Goal: Transaction & Acquisition: Purchase product/service

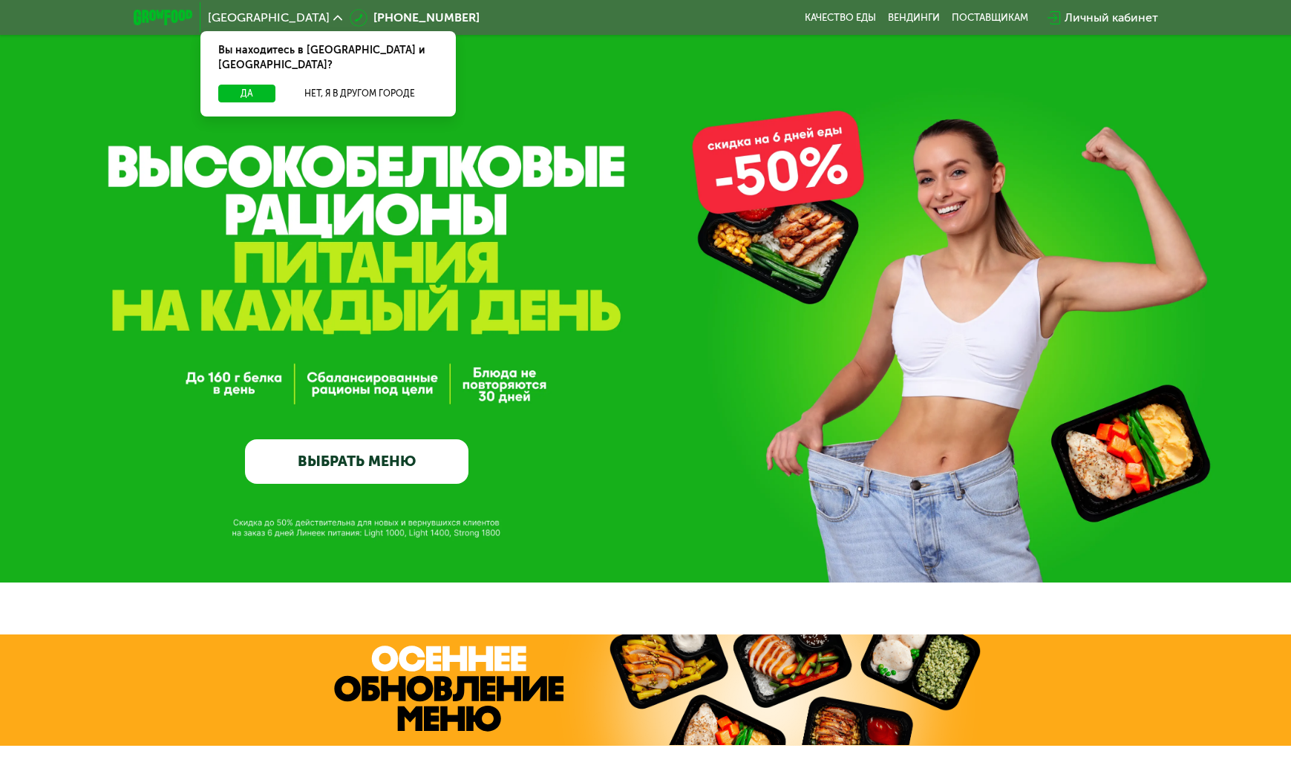
click at [426, 449] on link "ВЫБРАТЬ МЕНЮ" at bounding box center [356, 461] width 223 height 45
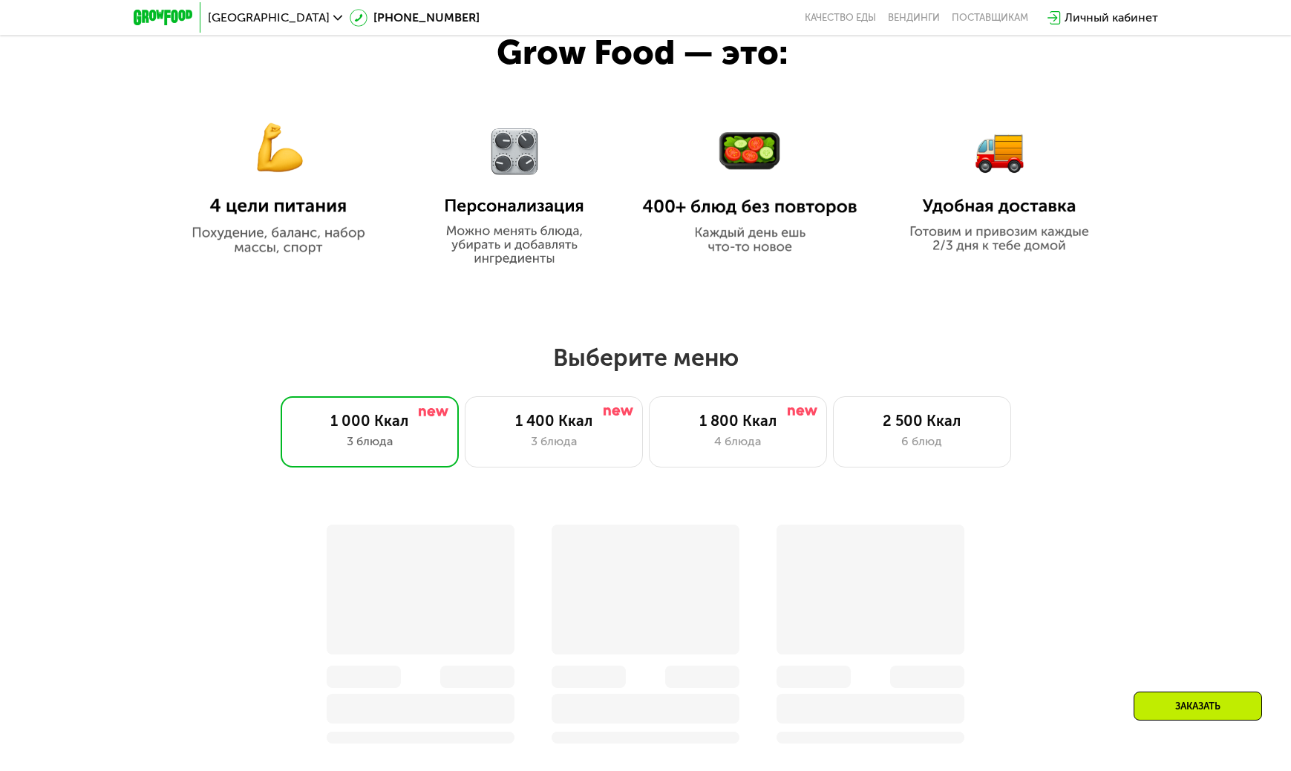
scroll to position [1111, 0]
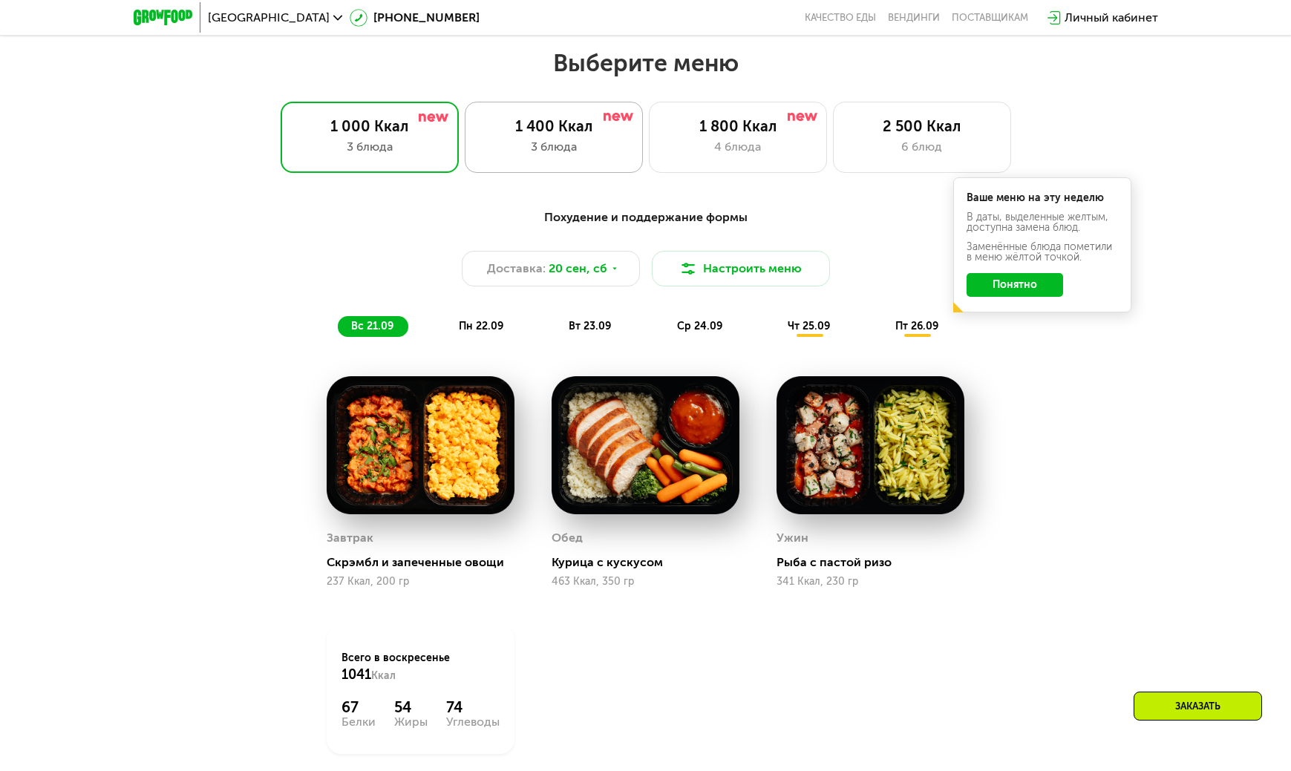
click at [609, 159] on div "1 400 Ккал 3 блюда" at bounding box center [554, 137] width 178 height 71
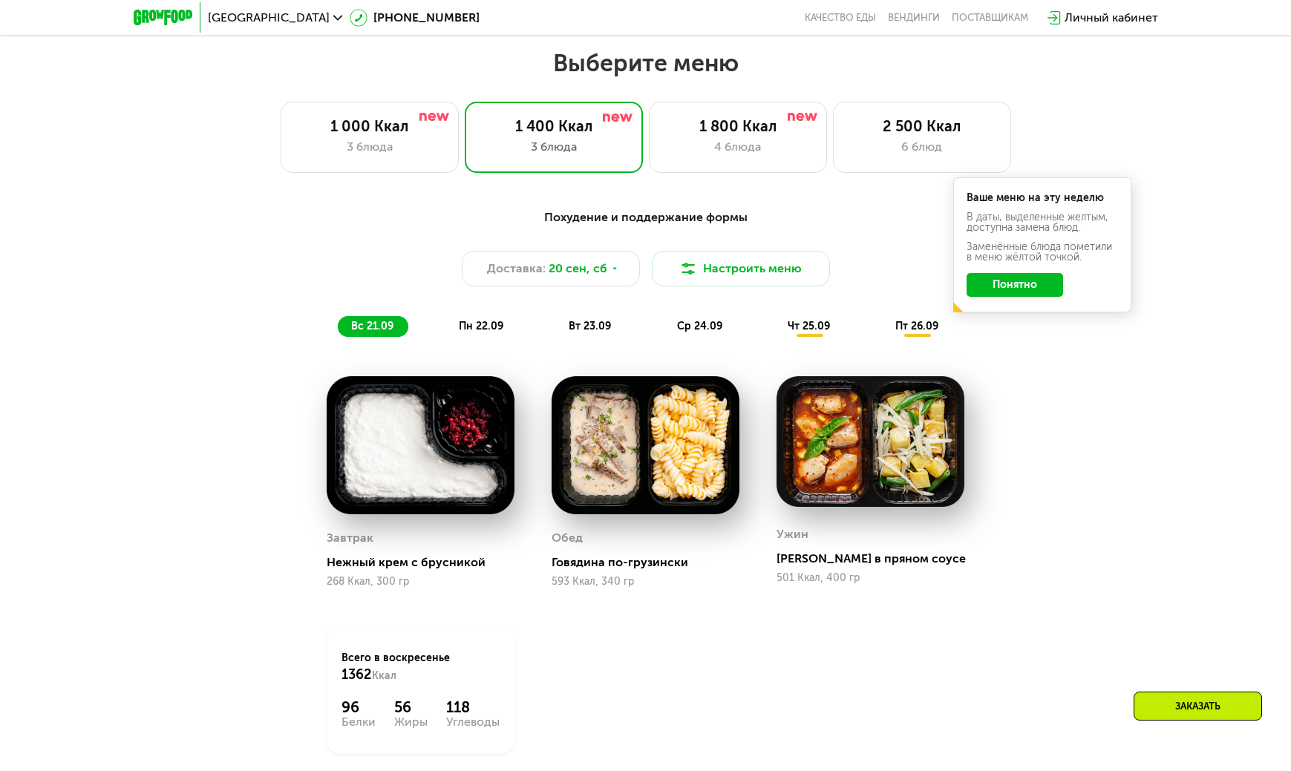
click at [1060, 297] on button "Понятно" at bounding box center [1014, 285] width 96 height 24
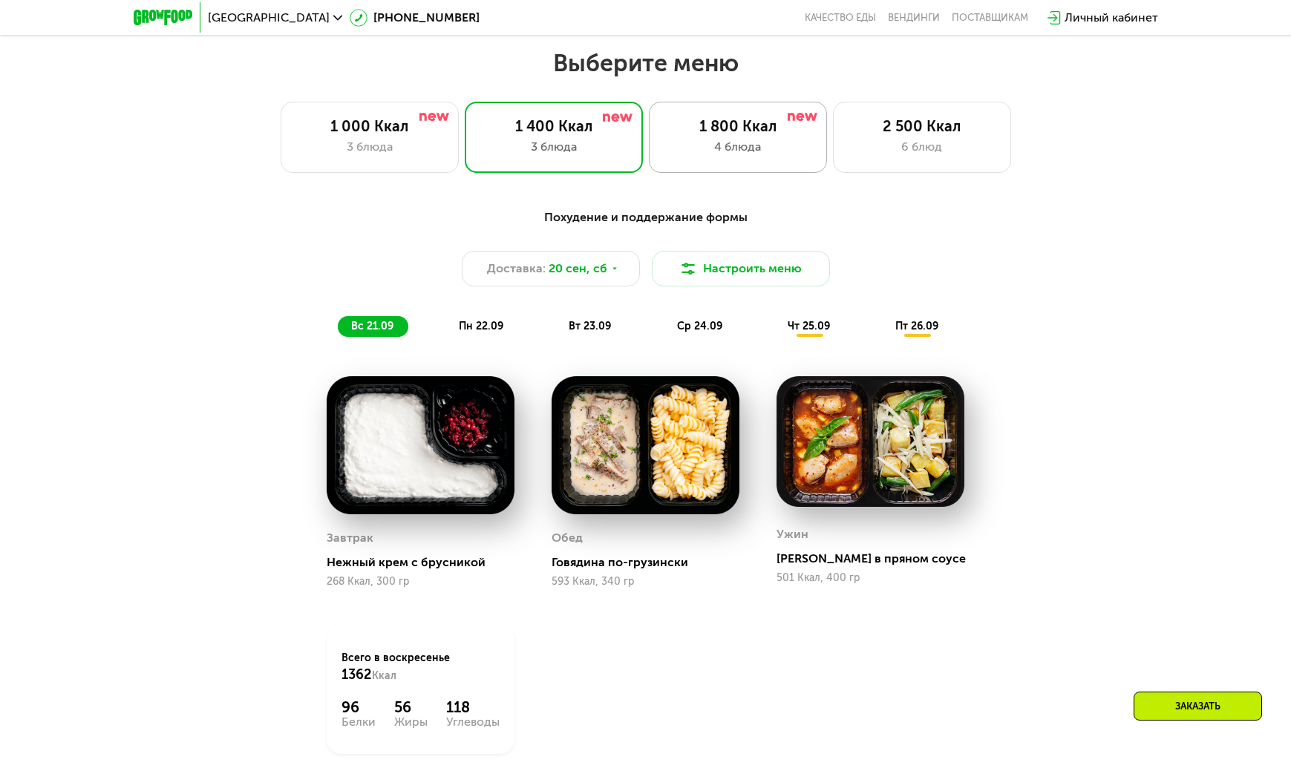
click at [791, 150] on div "4 блюда" at bounding box center [737, 147] width 147 height 18
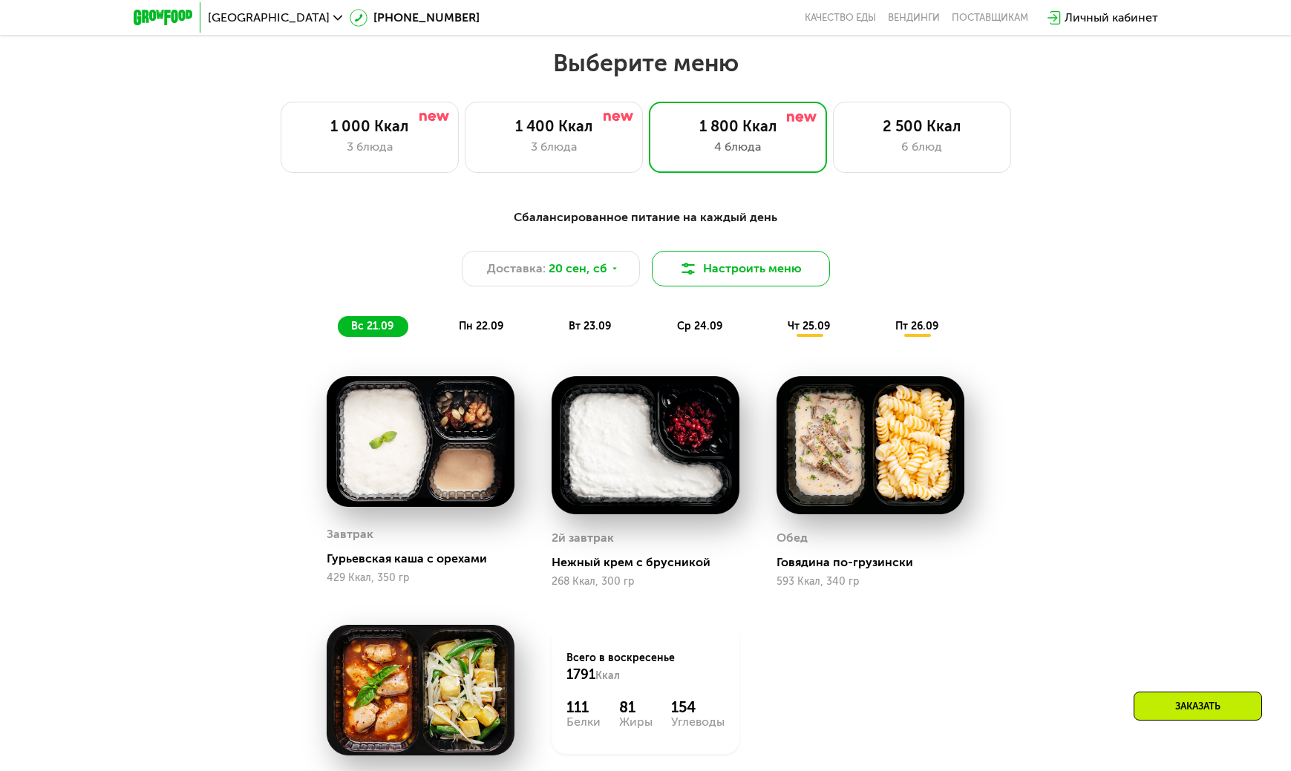
click at [702, 286] on button "Настроить меню" at bounding box center [741, 269] width 178 height 36
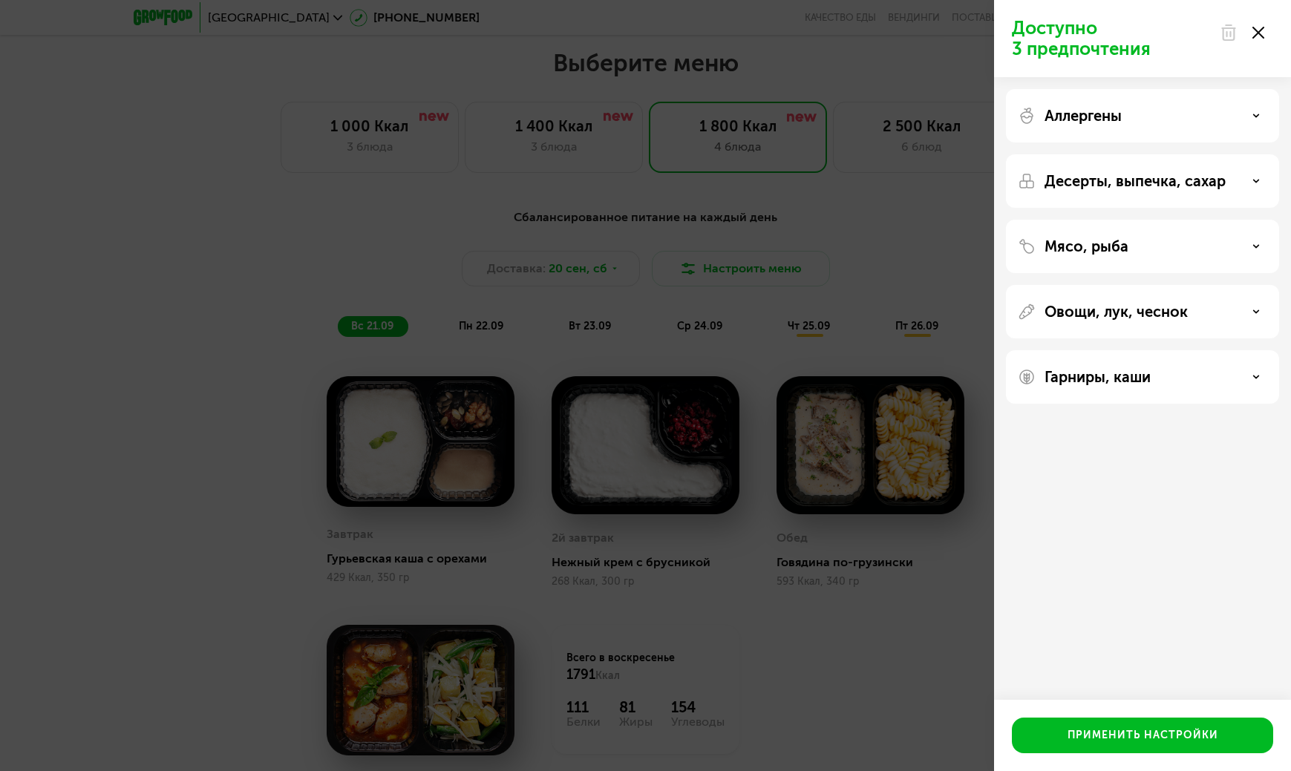
click at [1215, 181] on div "Десерты, выпечка, сахар" at bounding box center [1142, 181] width 249 height 18
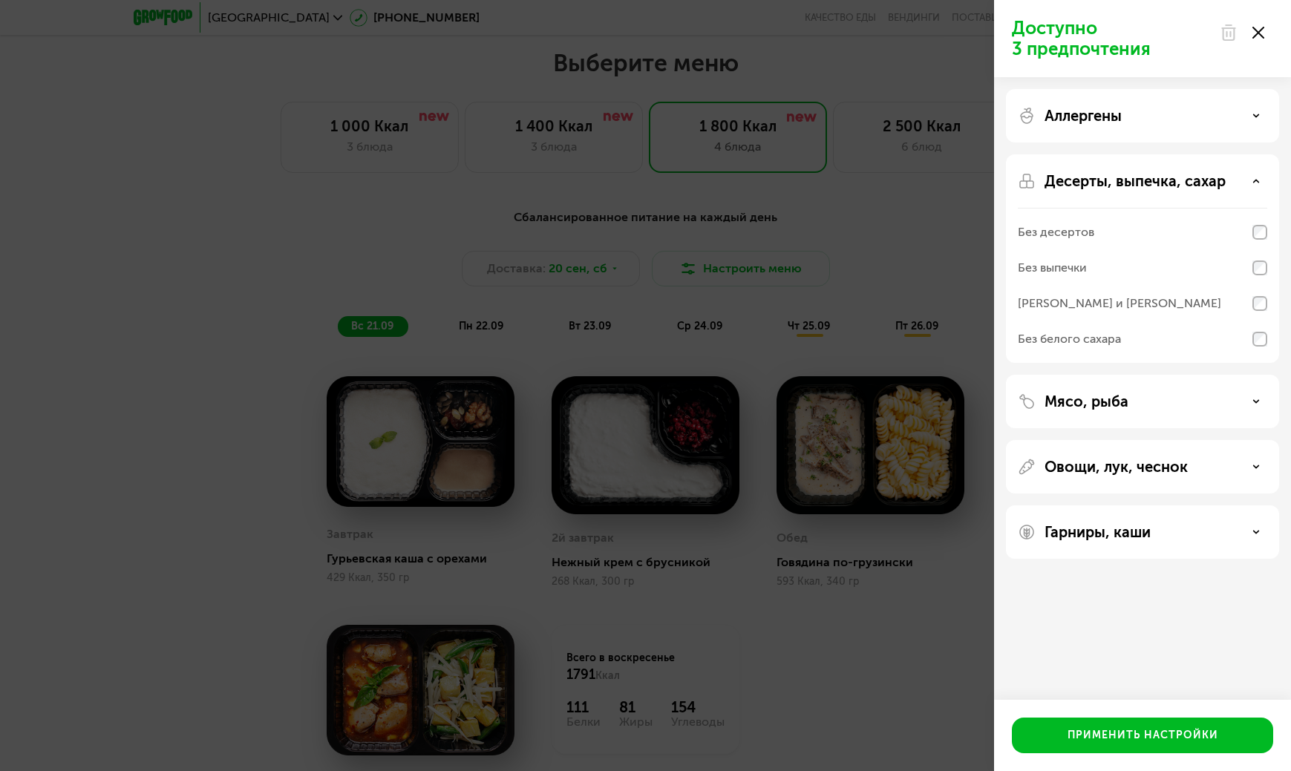
click at [1216, 178] on div "Десерты, выпечка, сахар" at bounding box center [1142, 181] width 249 height 18
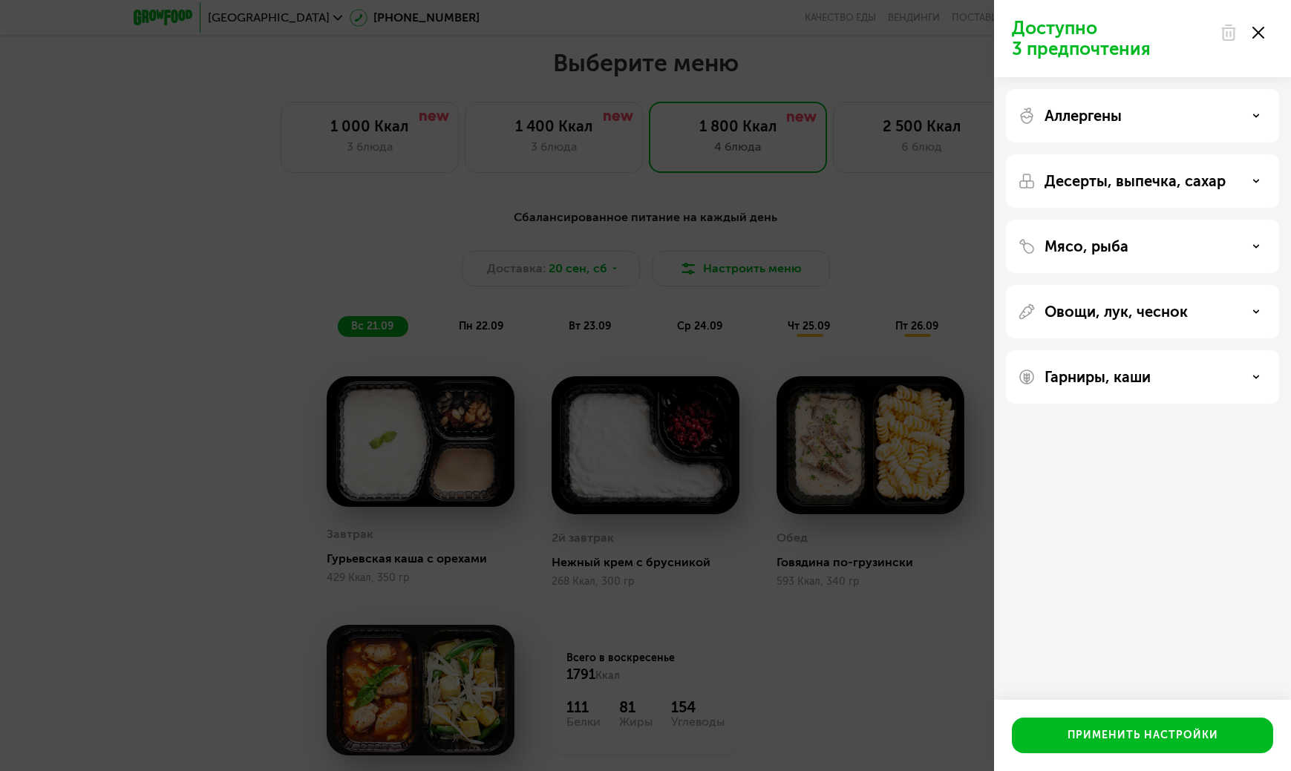
click at [1213, 238] on div "Мясо, рыба" at bounding box center [1142, 247] width 249 height 18
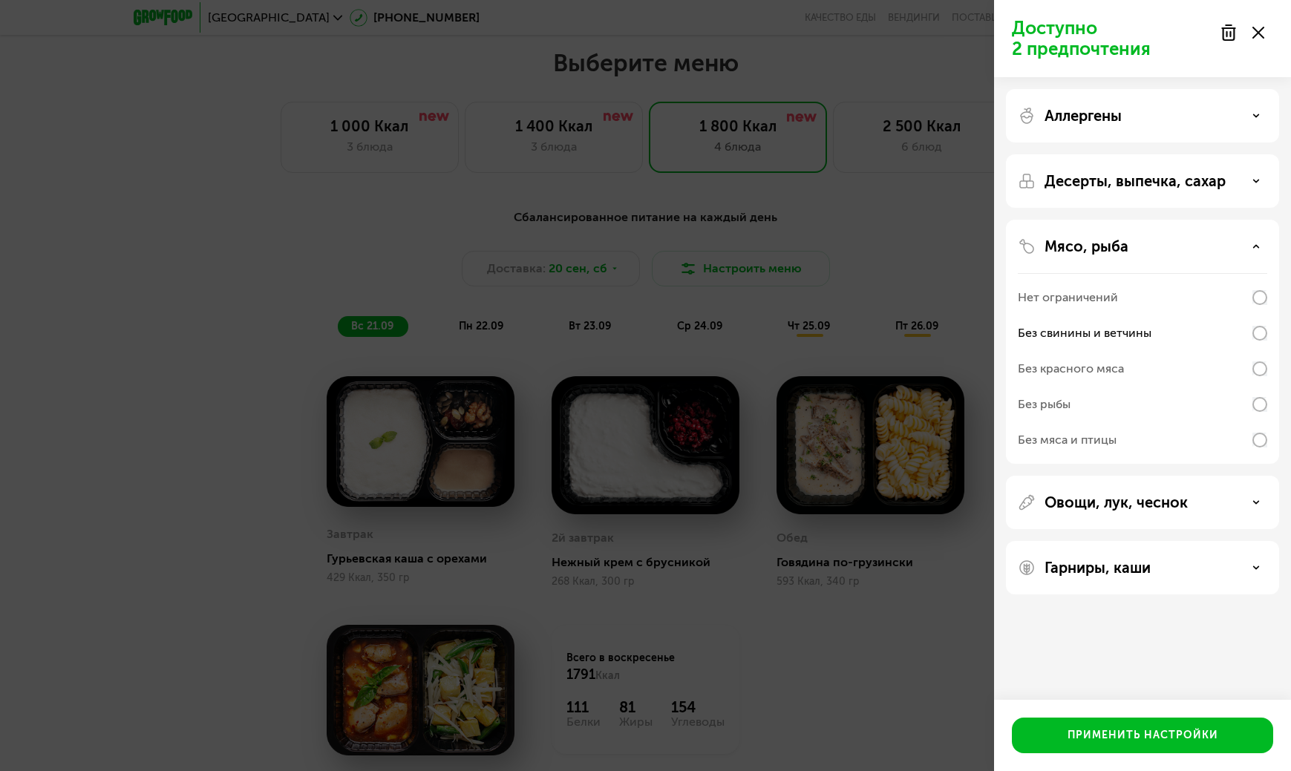
click at [1173, 578] on div "Гарниры, каши" at bounding box center [1142, 567] width 273 height 53
click at [1205, 565] on div "Гарниры, каши" at bounding box center [1142, 568] width 249 height 18
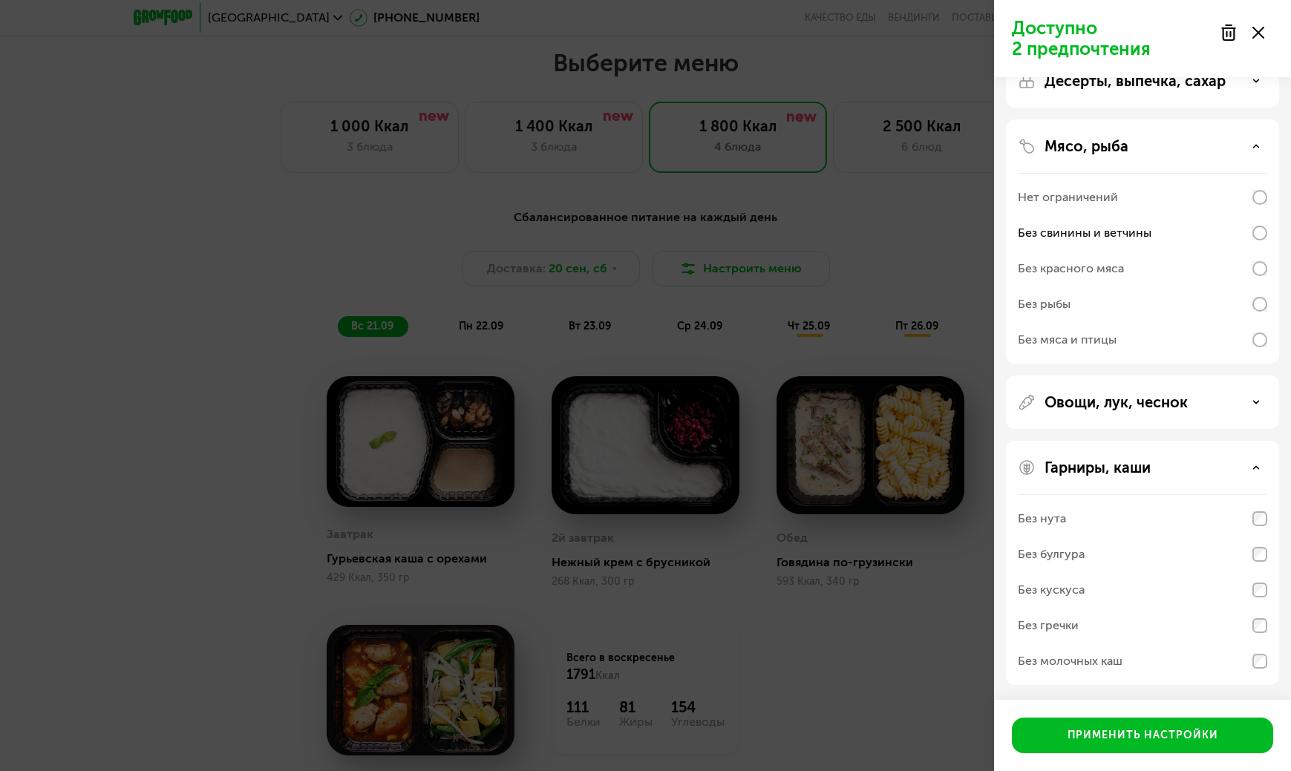
scroll to position [156, 0]
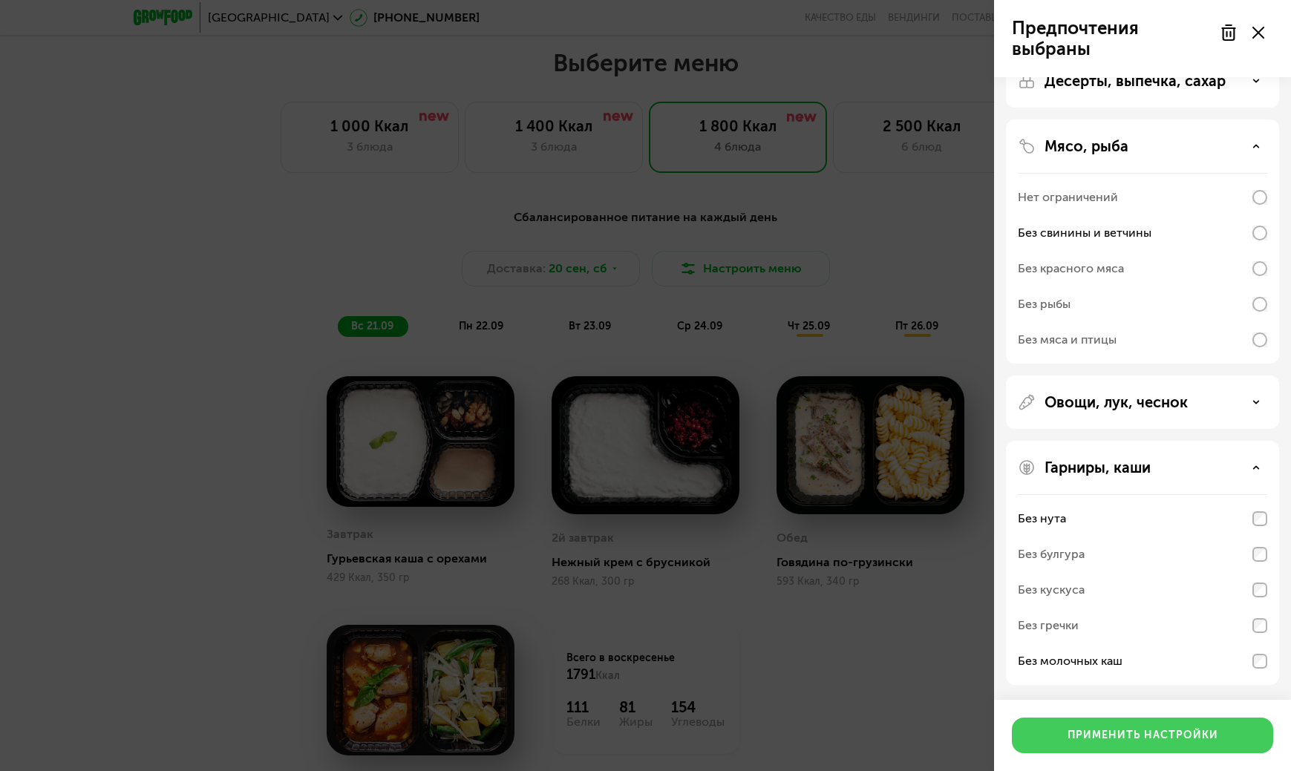
click at [1158, 715] on div "Применить настройки" at bounding box center [1142, 735] width 151 height 15
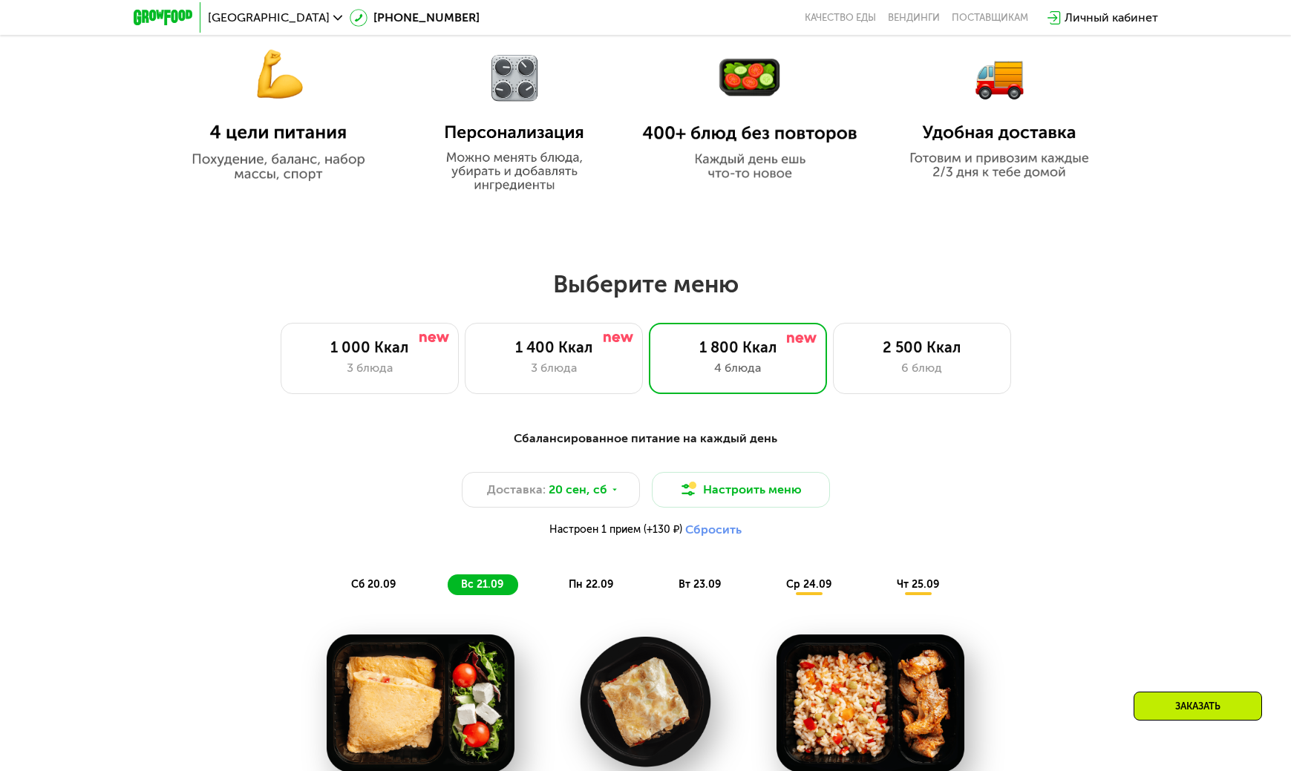
scroll to position [889, 0]
click at [565, 375] on div "3 блюда" at bounding box center [553, 369] width 147 height 18
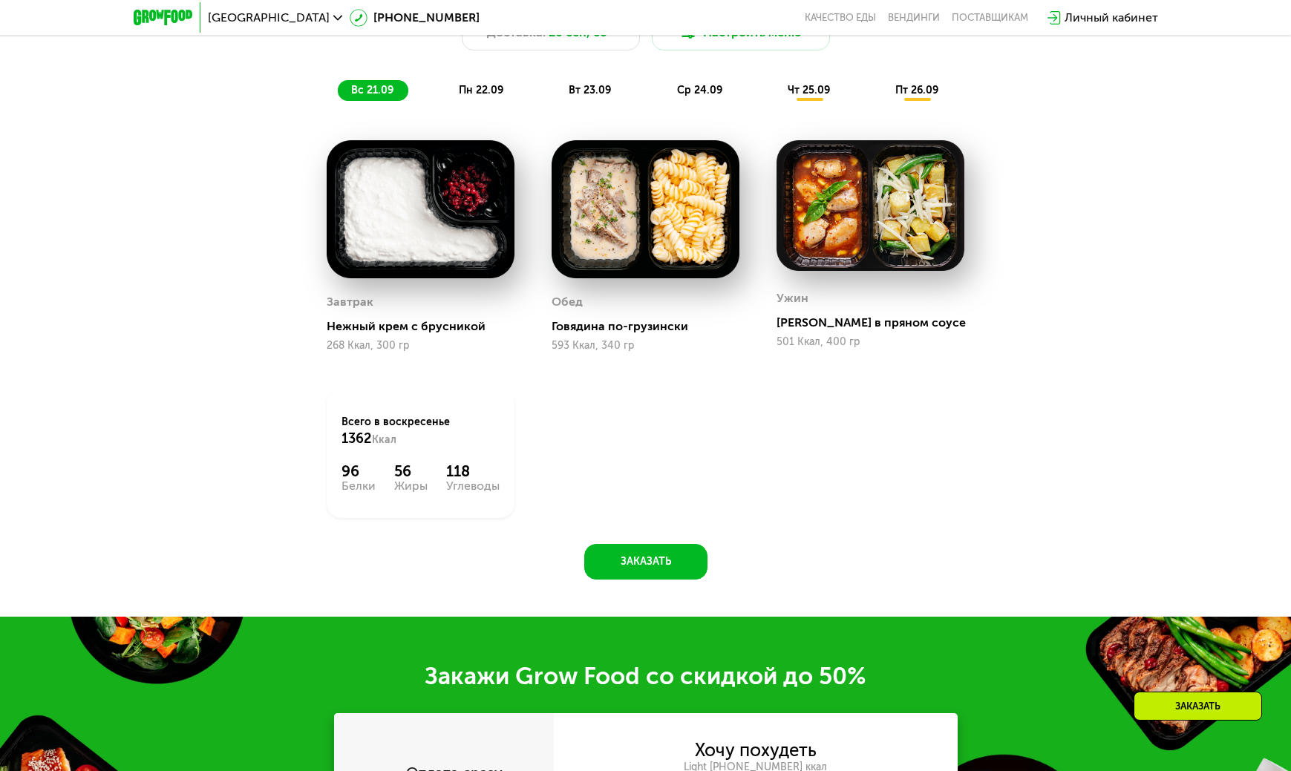
scroll to position [1556, 0]
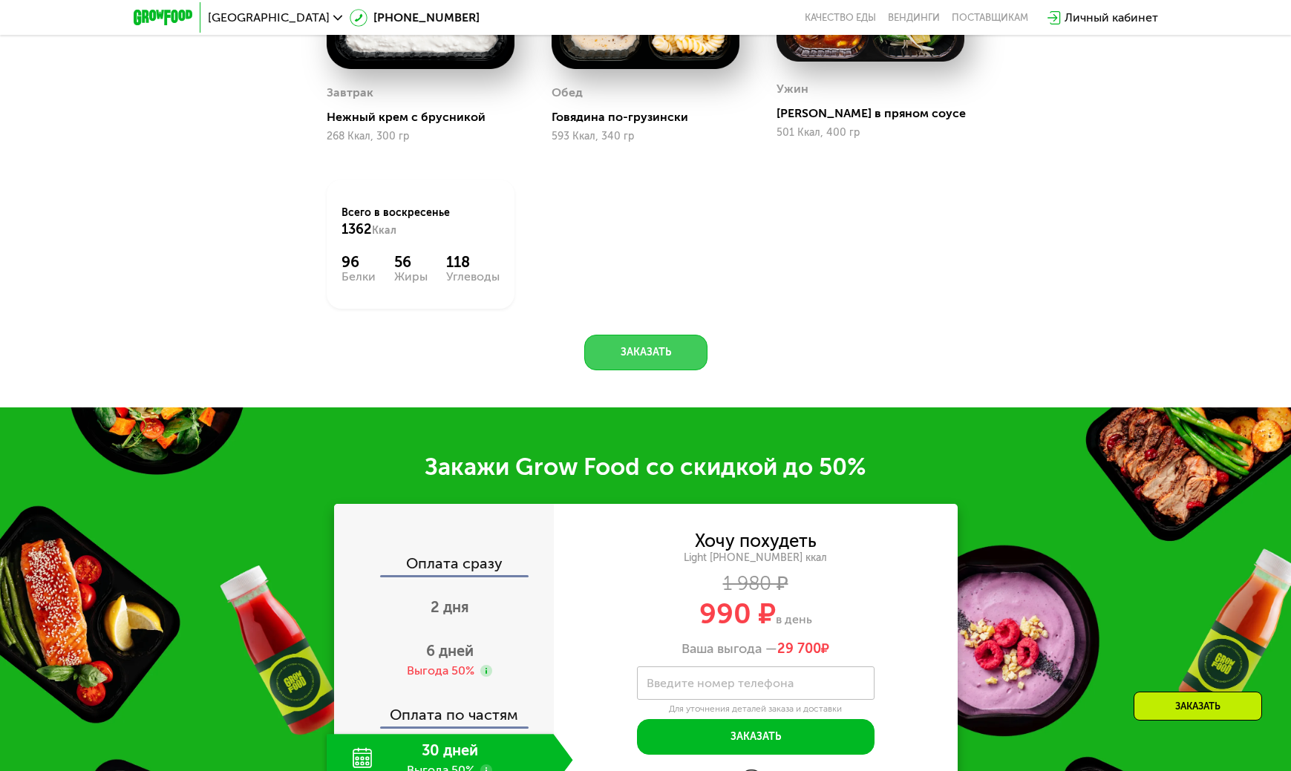
click at [652, 370] on button "Заказать" at bounding box center [645, 353] width 123 height 36
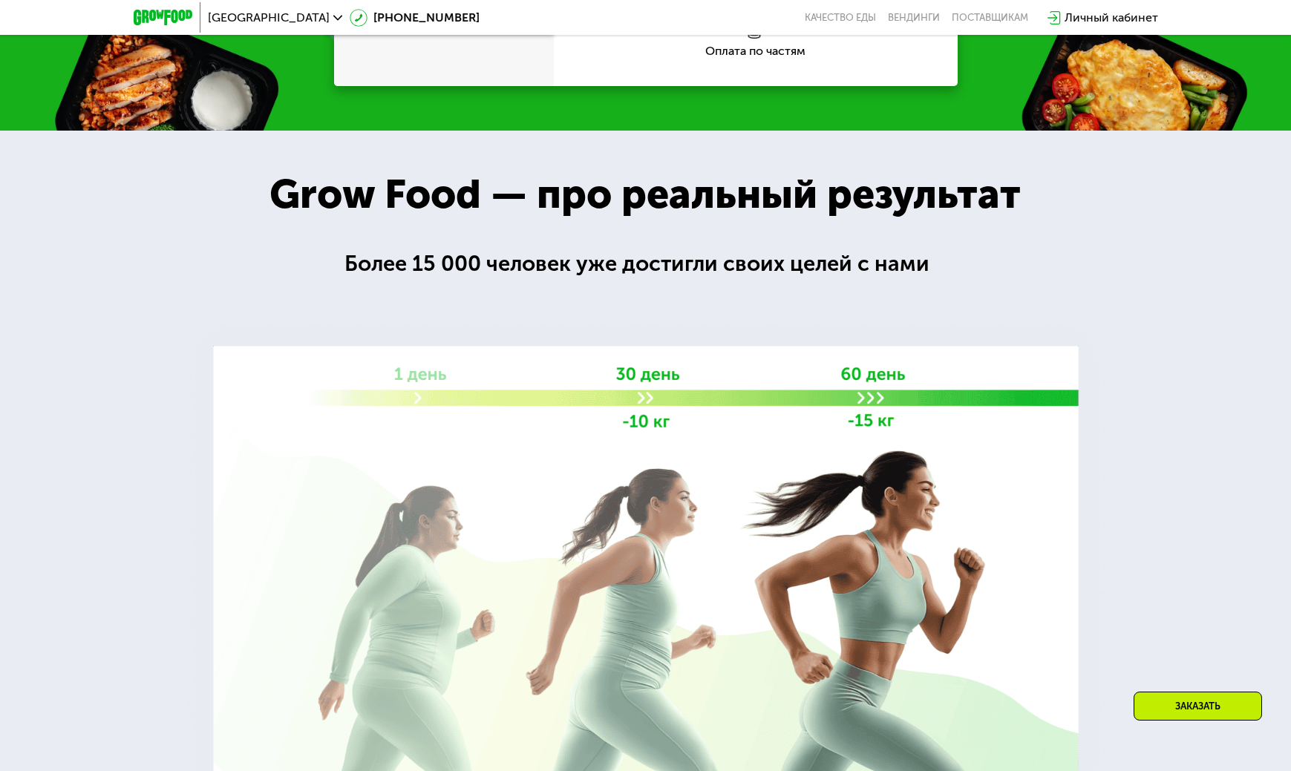
scroll to position [2086, 0]
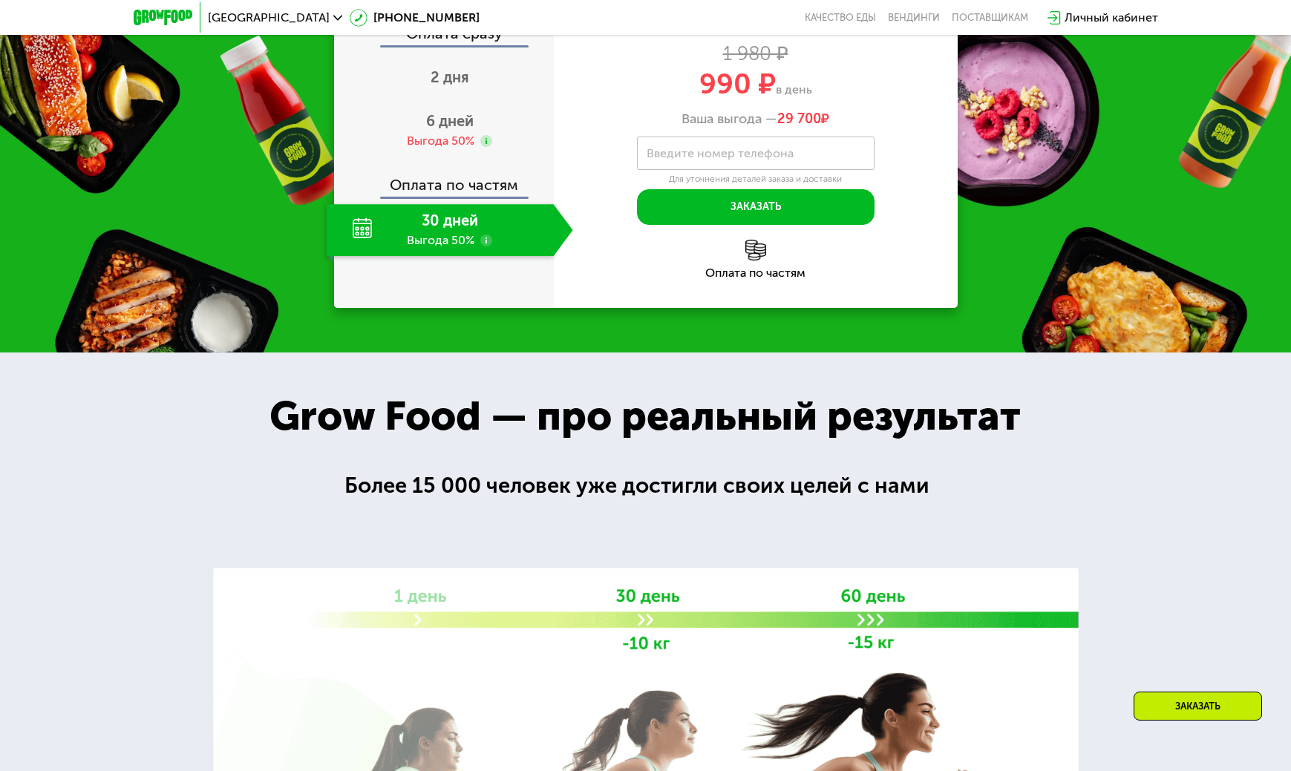
click at [733, 157] on label "Введите номер телефона" at bounding box center [719, 153] width 147 height 8
click at [733, 170] on input "Введите номер телефона" at bounding box center [756, 153] width 238 height 33
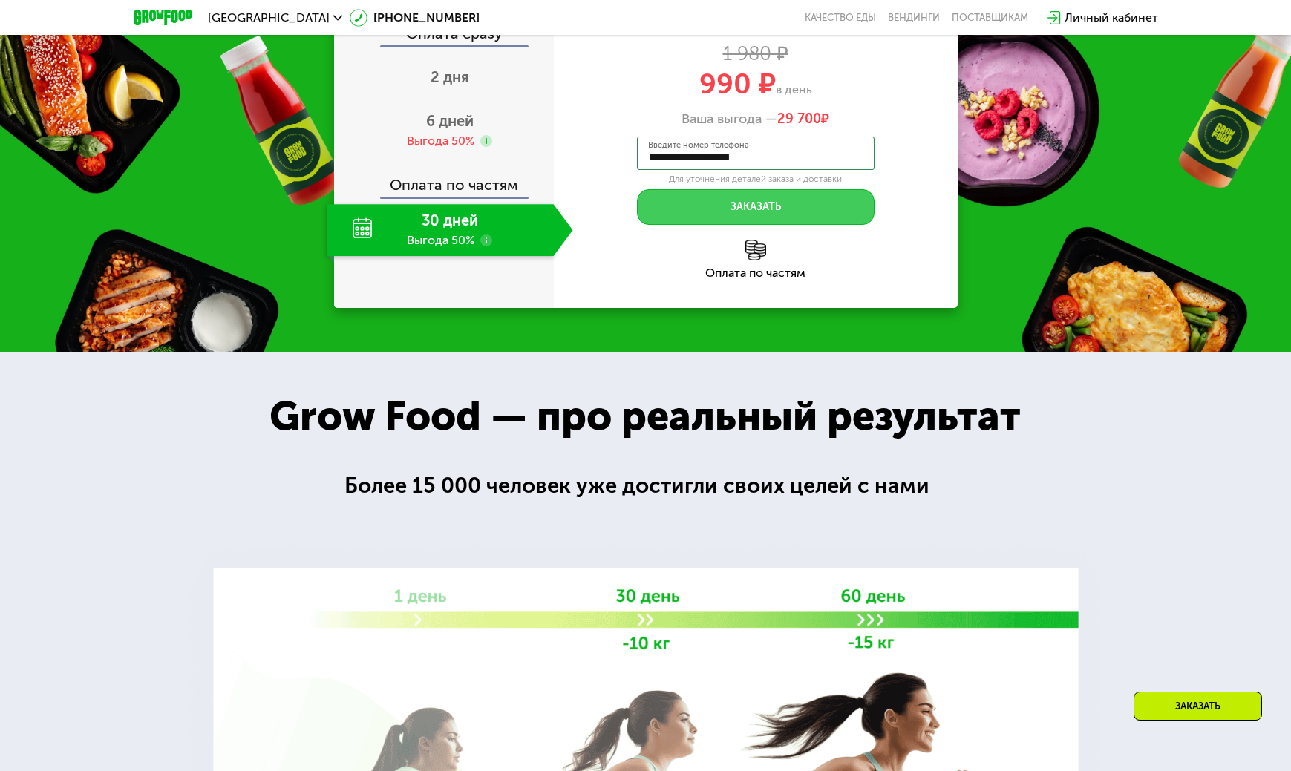
type input "**********"
click at [853, 225] on button "Заказать" at bounding box center [756, 207] width 238 height 36
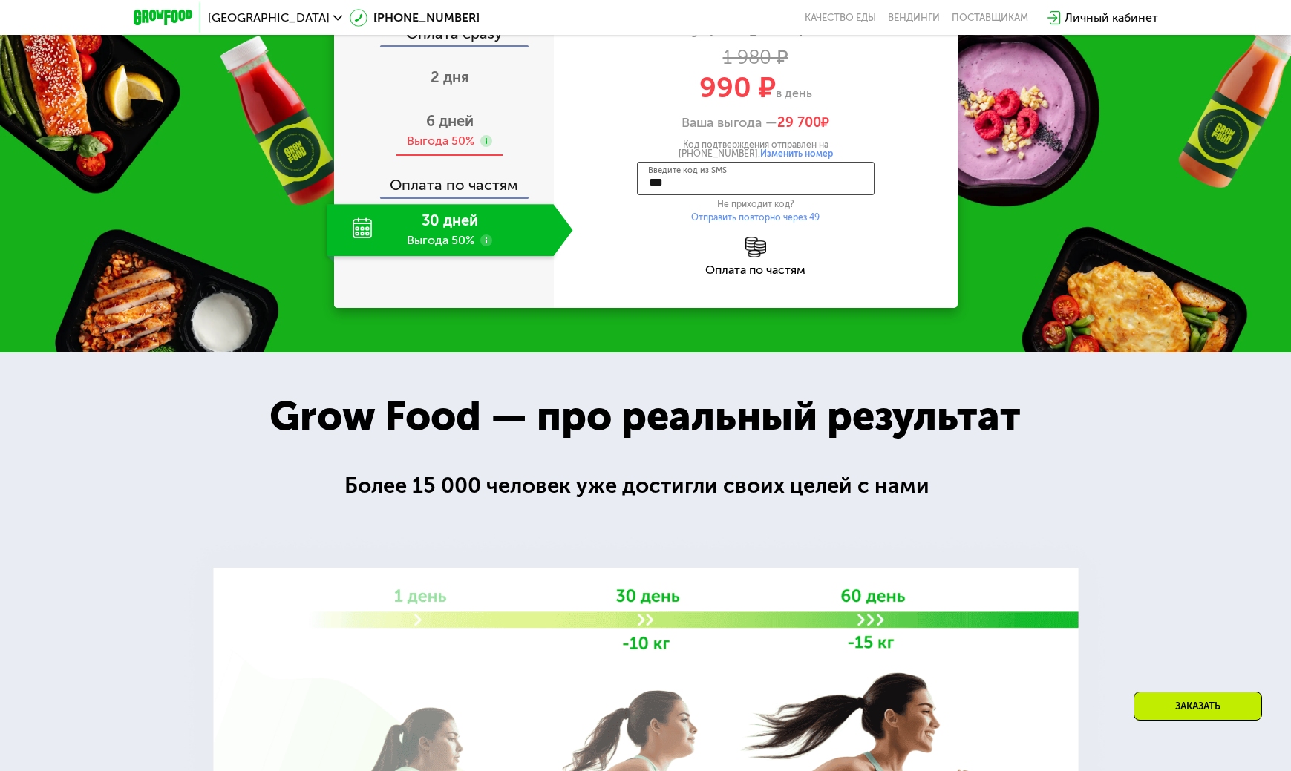
type input "****"
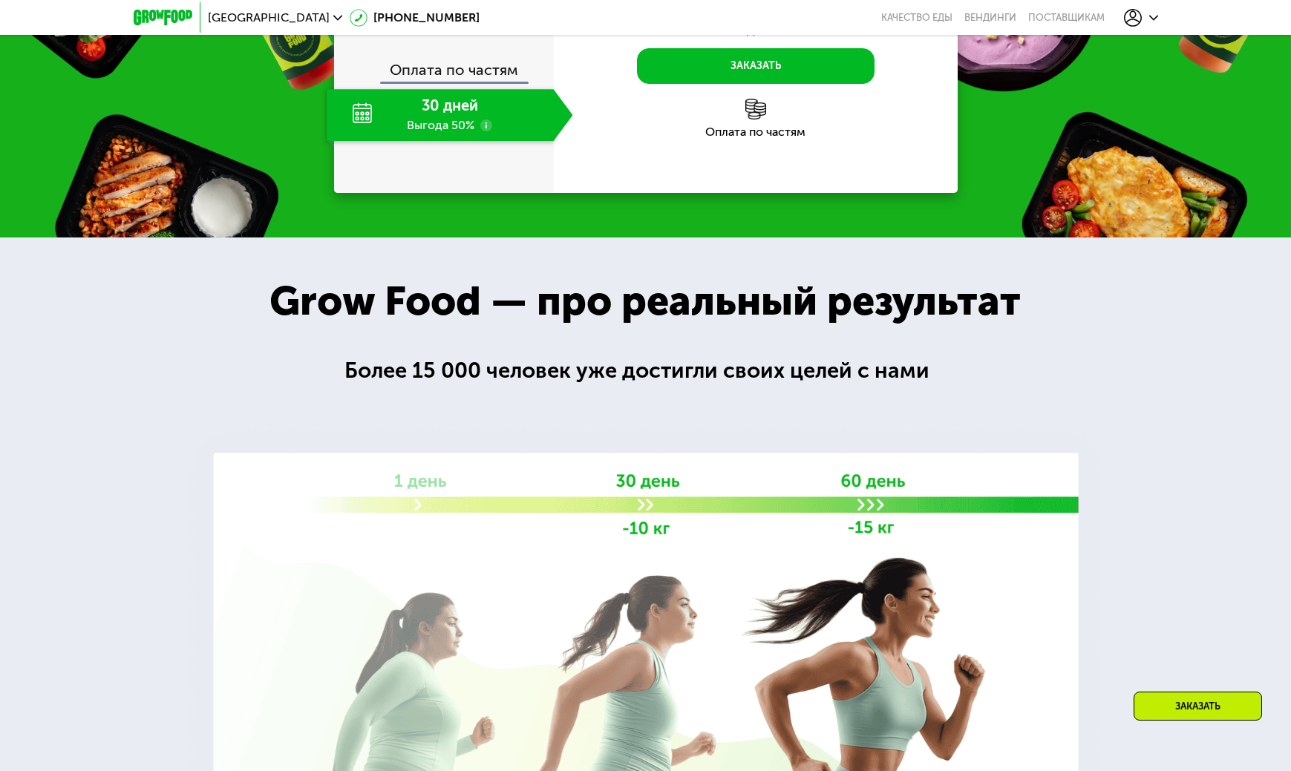
scroll to position [2057, 0]
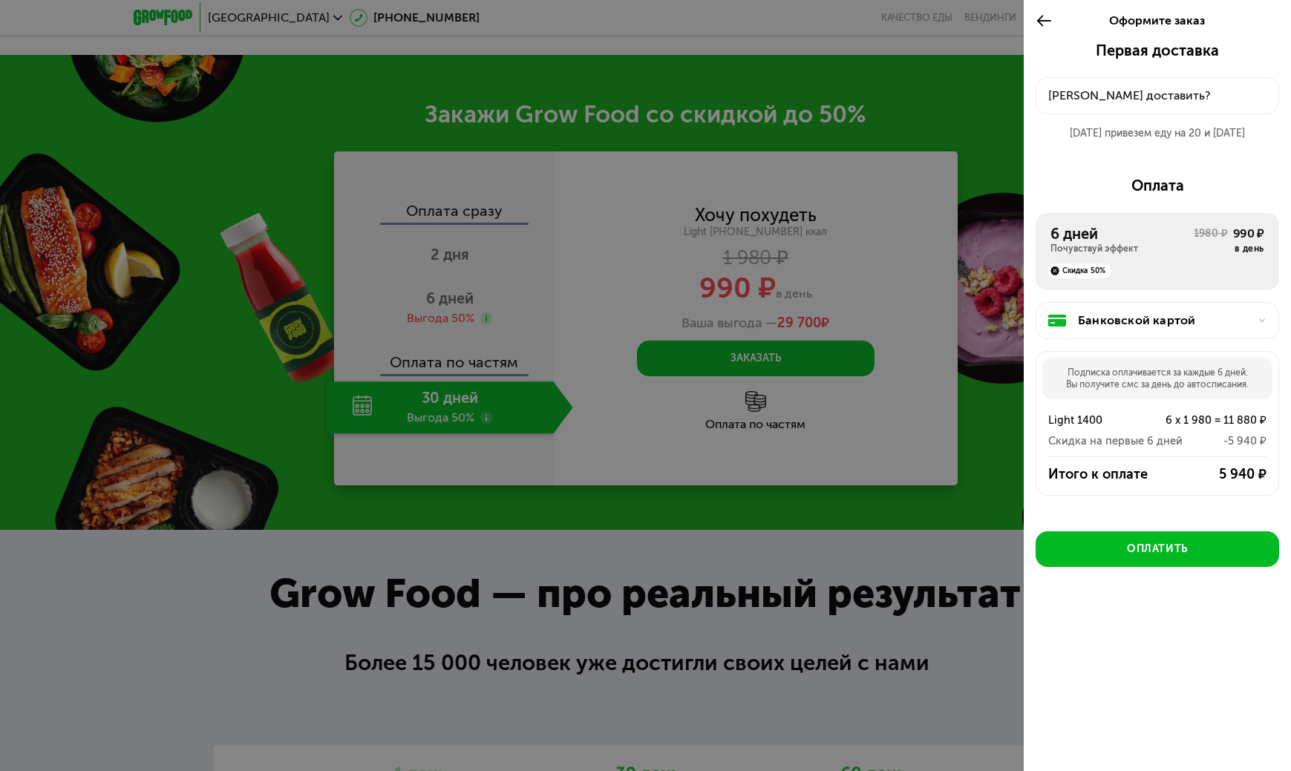
scroll to position [1909, 0]
click at [1035, 22] on icon at bounding box center [1043, 21] width 17 height 18
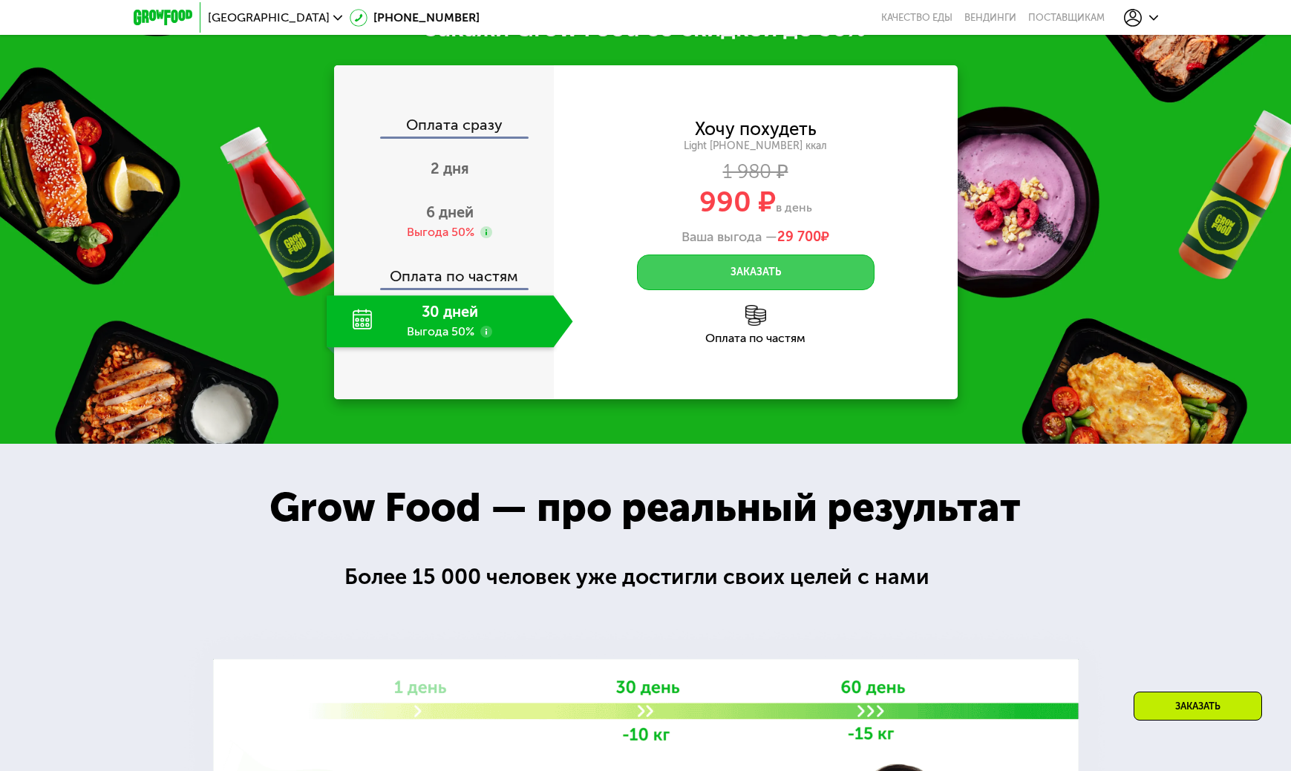
scroll to position [2086, 0]
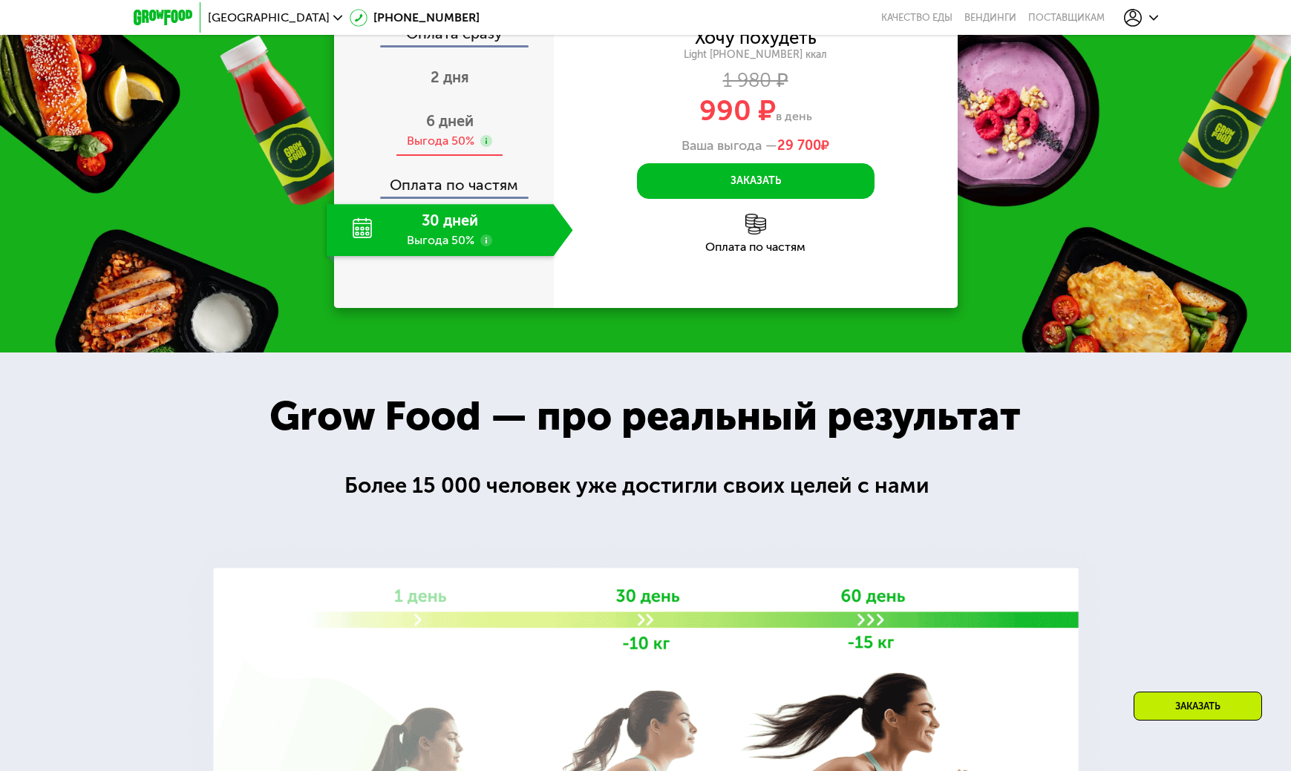
click at [426, 130] on span "6 дней" at bounding box center [450, 121] width 48 height 18
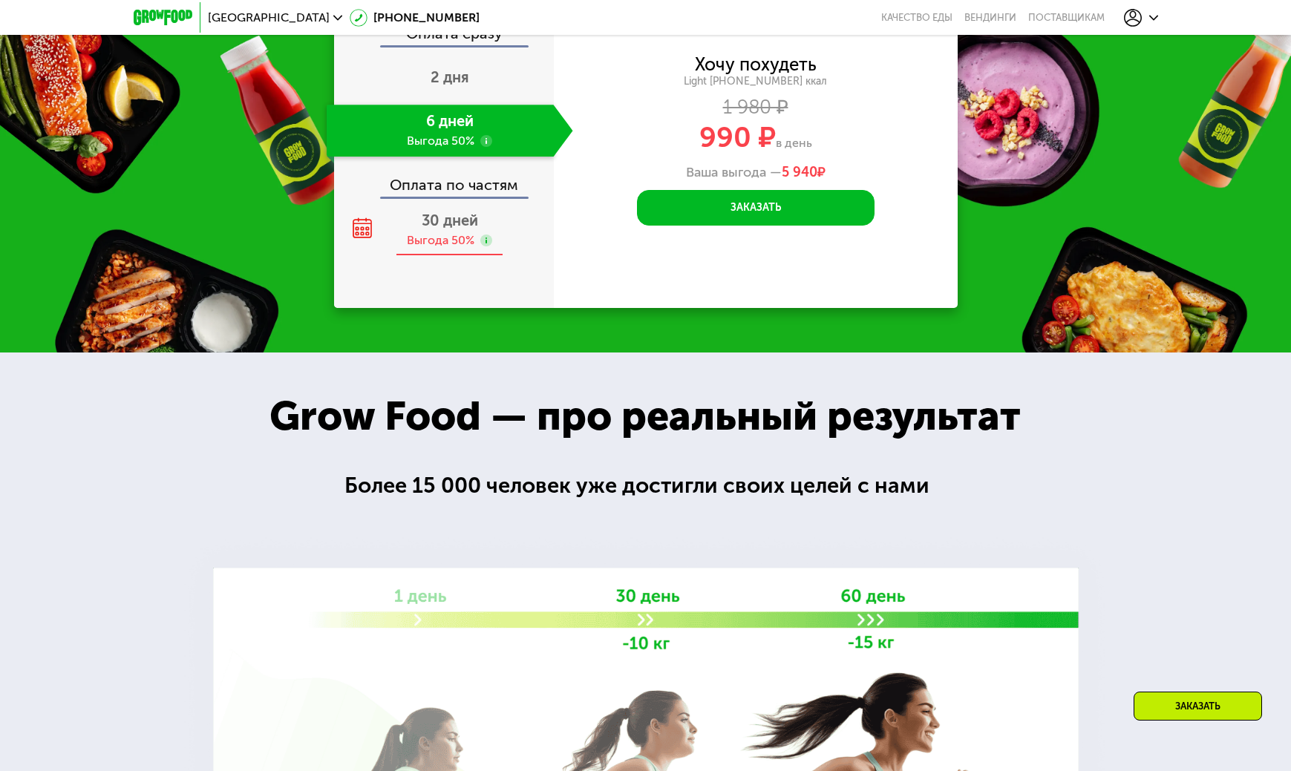
click at [399, 256] on div "30 дней Выгода 50%" at bounding box center [450, 230] width 246 height 52
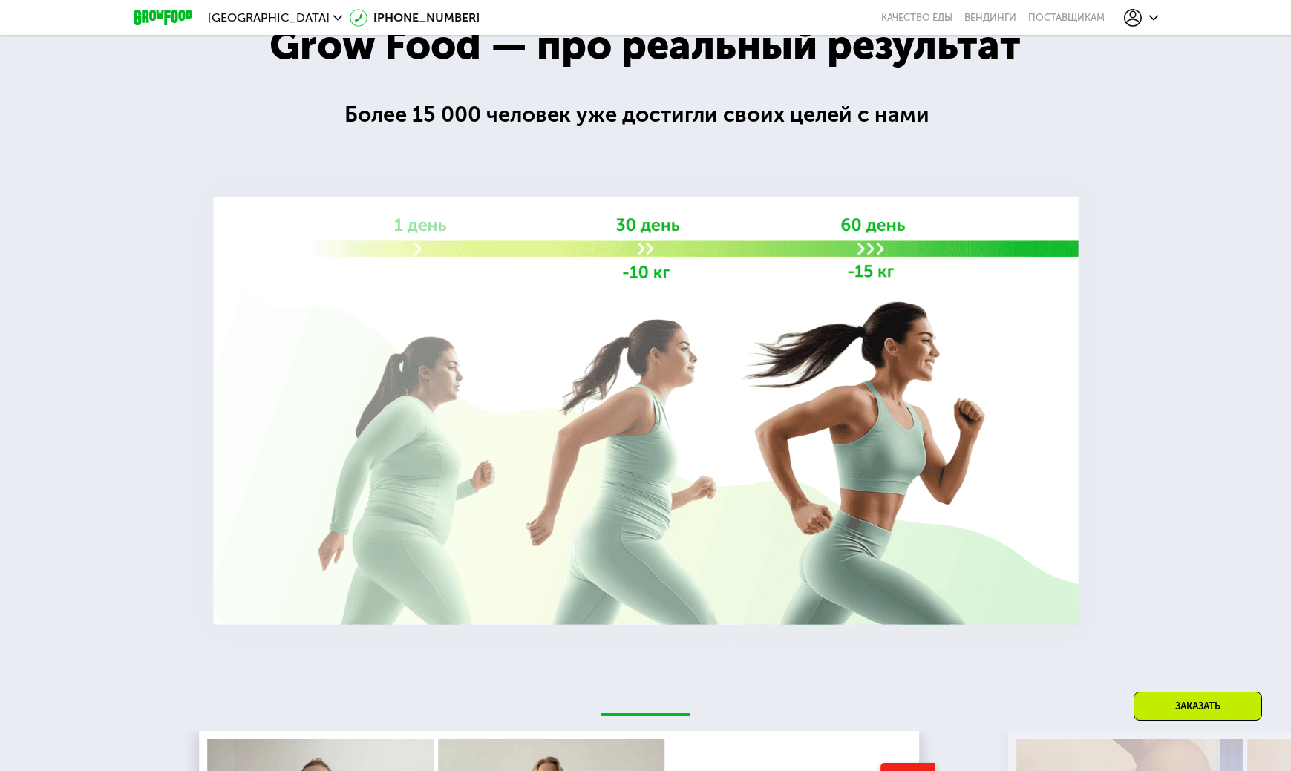
scroll to position [2235, 0]
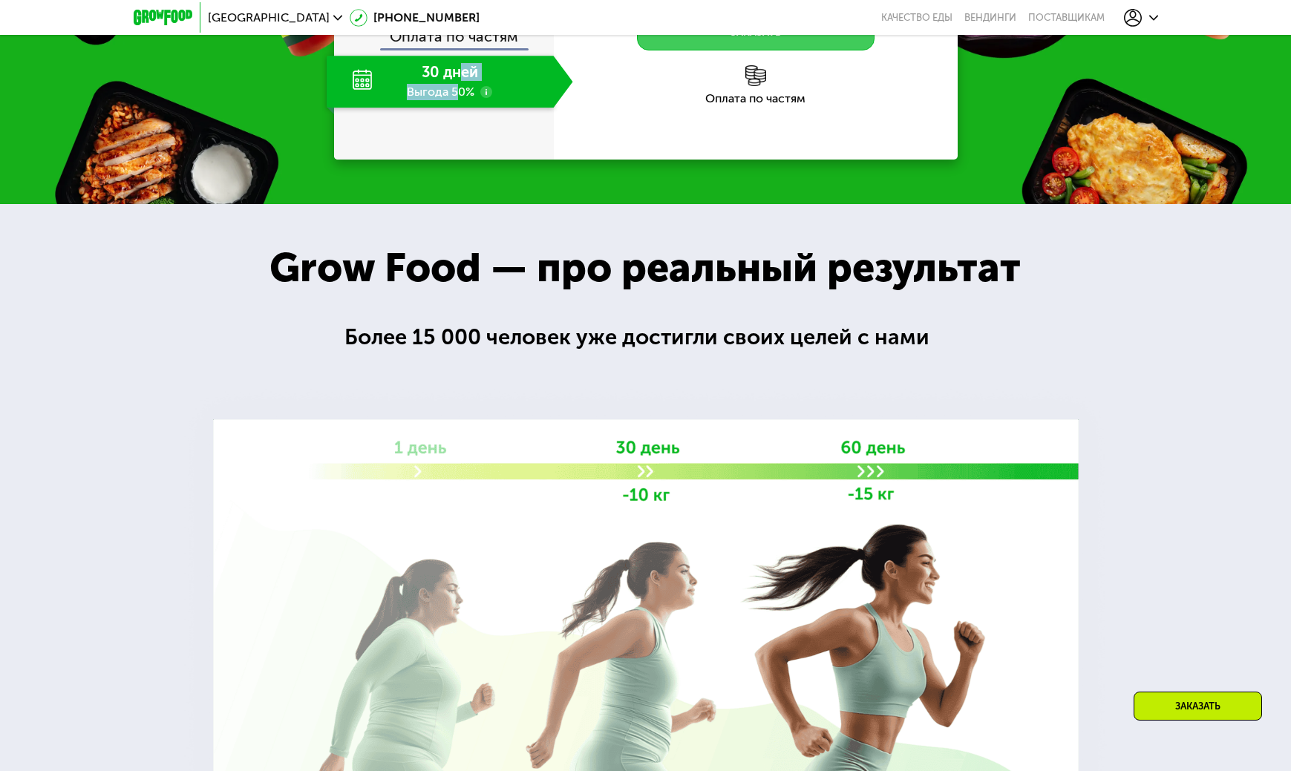
click at [843, 50] on button "Заказать" at bounding box center [756, 33] width 238 height 36
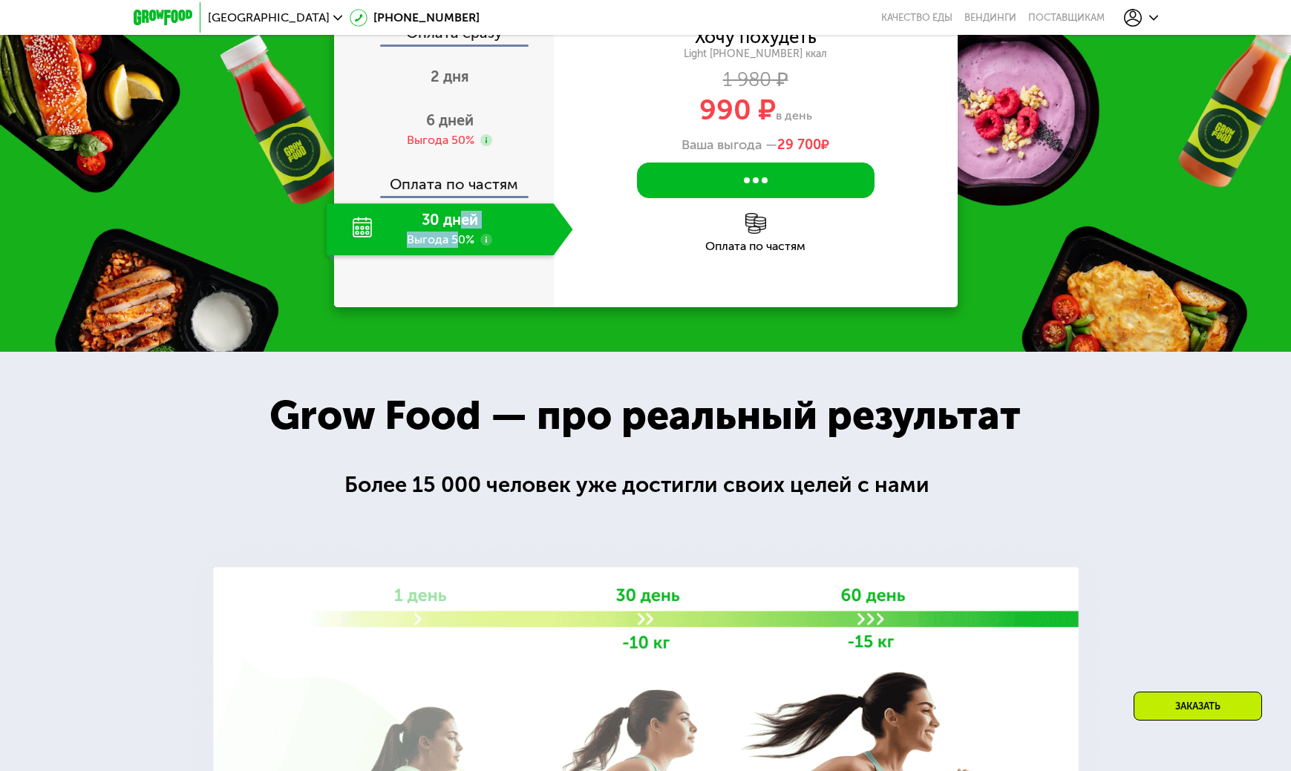
scroll to position [2086, 0]
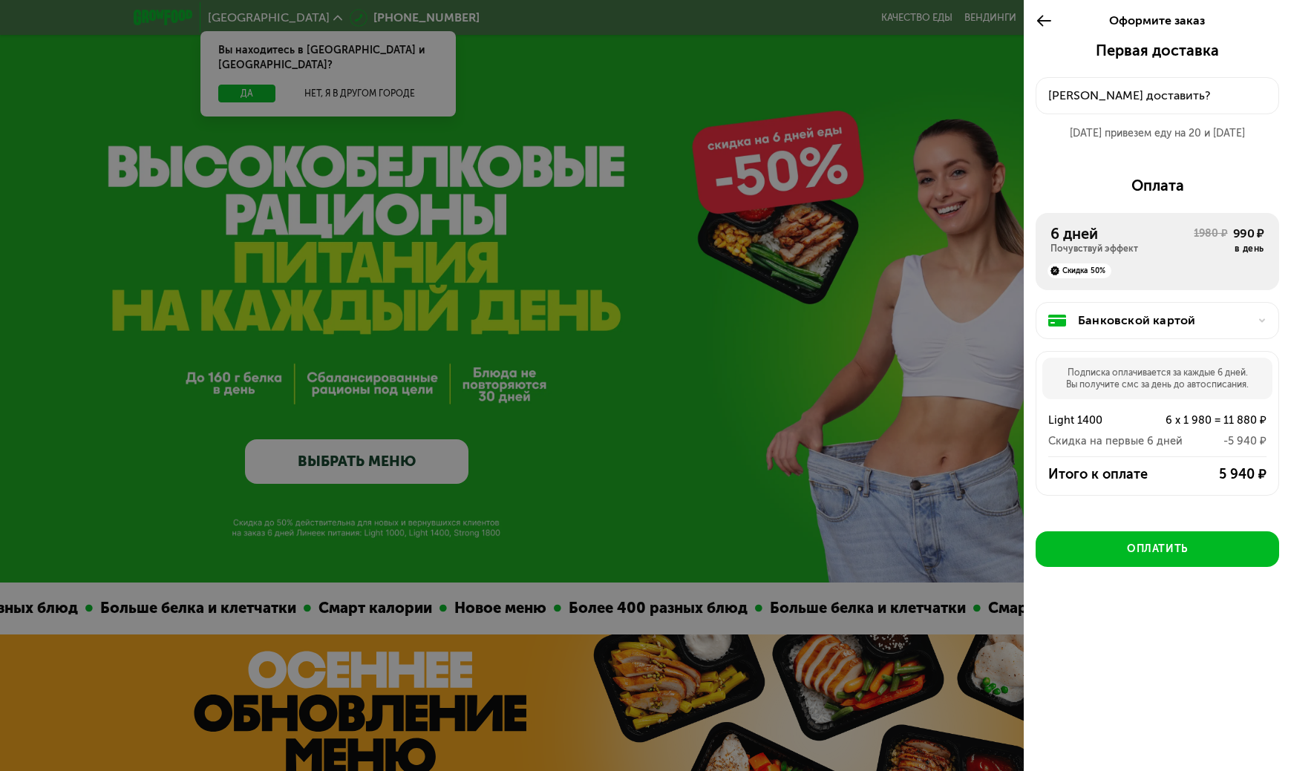
click at [1078, 330] on div "Банковской картой" at bounding box center [1163, 321] width 171 height 18
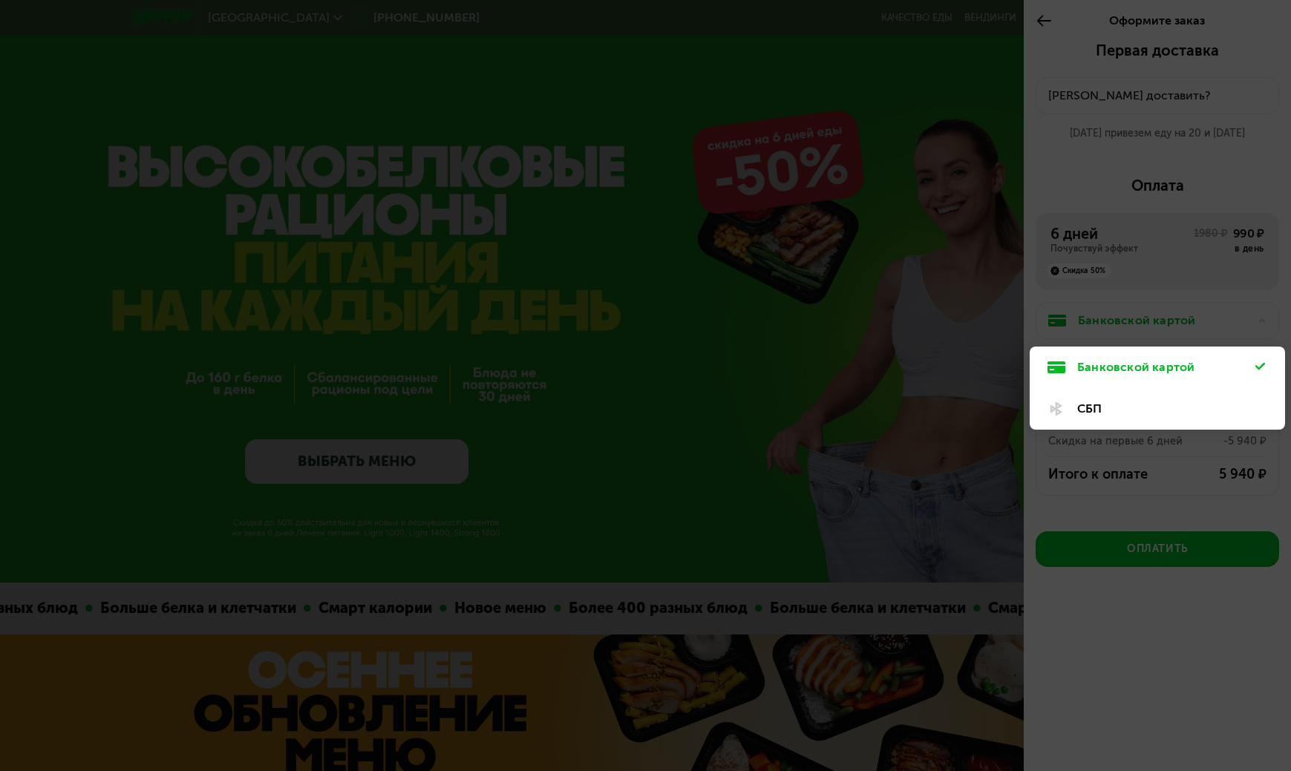
click at [1210, 388] on div "Банковской картой" at bounding box center [1156, 368] width 255 height 42
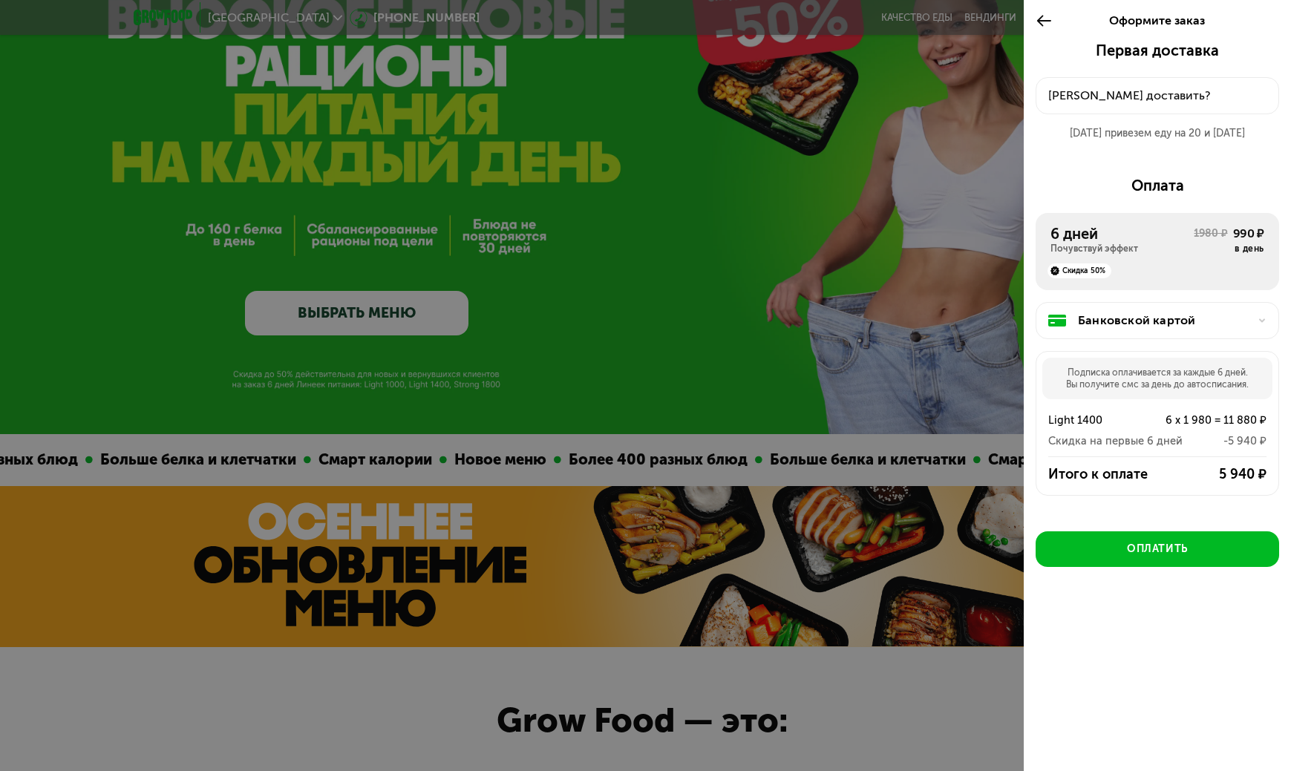
scroll to position [50, 0]
